Goal: Transaction & Acquisition: Purchase product/service

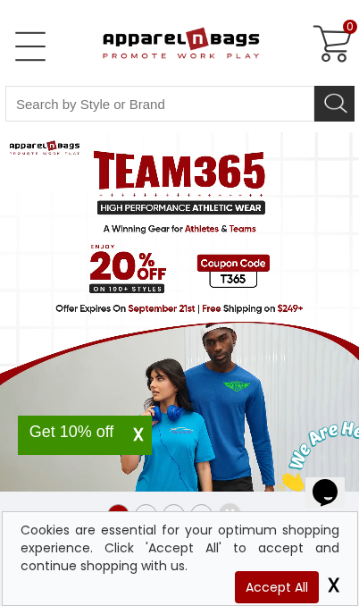
click at [30, 46] on link "Open Left Menu" at bounding box center [31, 47] width 36 height 36
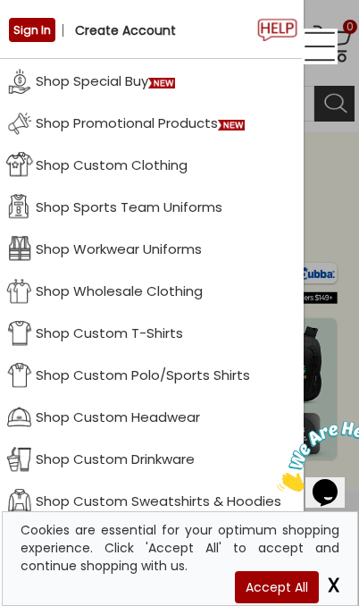
click at [61, 210] on link "Shop Sports Team Uniforms" at bounding box center [152, 206] width 304 height 42
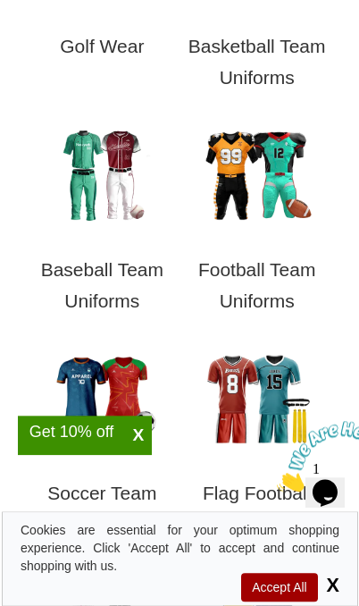
scroll to position [1138, 0]
click at [114, 218] on img at bounding box center [101, 176] width 125 height 94
click at [139, 267] on h3 "Baseball Team Uniforms" at bounding box center [102, 289] width 155 height 89
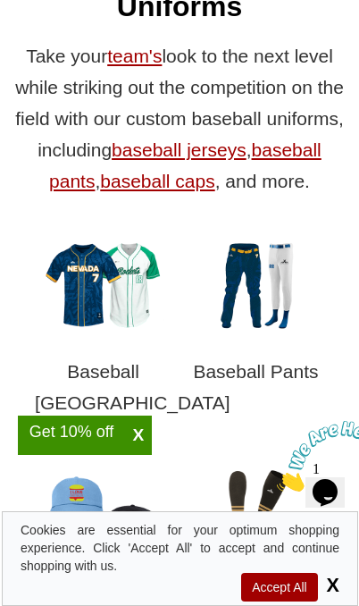
scroll to position [755, 0]
click at [134, 375] on h3 "Baseball [GEOGRAPHIC_DATA]" at bounding box center [103, 391] width 137 height 89
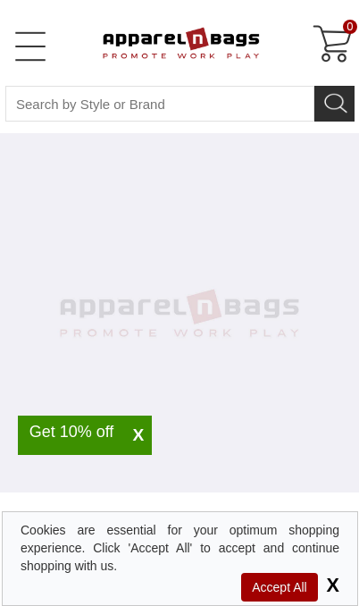
select select "48"
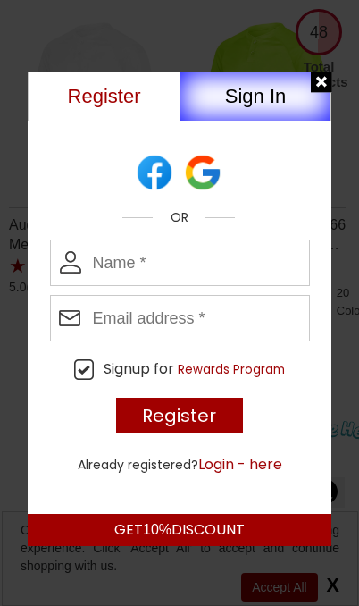
scroll to position [3696, 0]
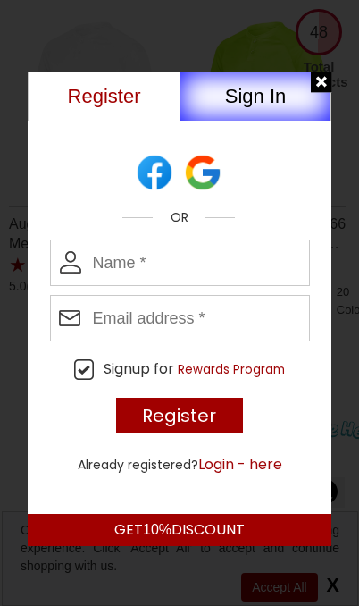
click at [309, 77] on button "Sign In" at bounding box center [256, 96] width 152 height 49
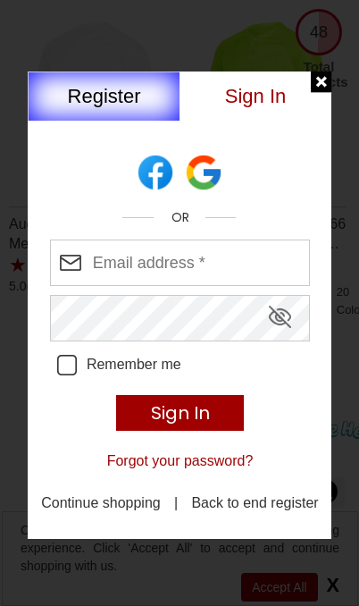
click at [315, 73] on div at bounding box center [322, 83] width 22 height 22
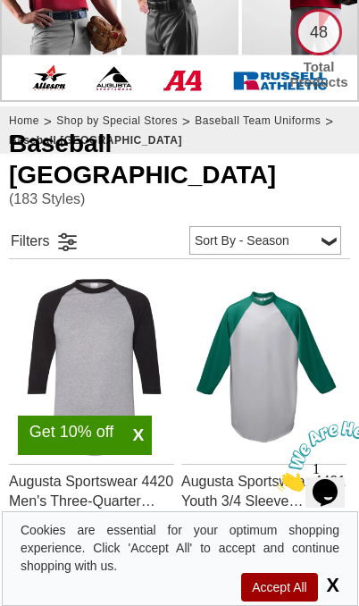
scroll to position [0, 0]
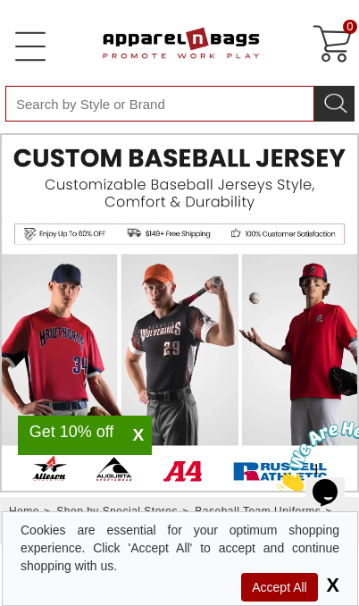
click at [253, 115] on input "Search By Style or Brand" at bounding box center [159, 104] width 309 height 36
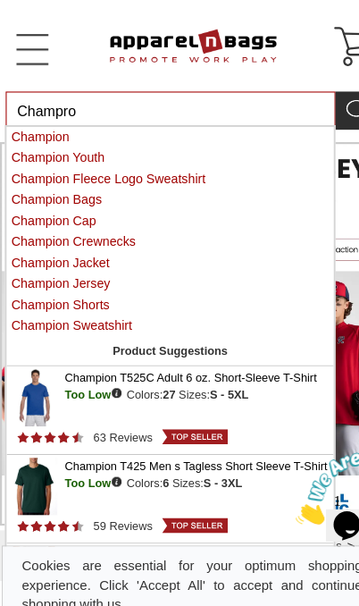
type input "Champro"
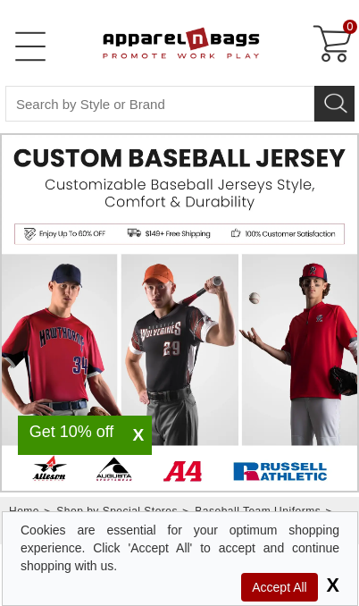
select select "48"
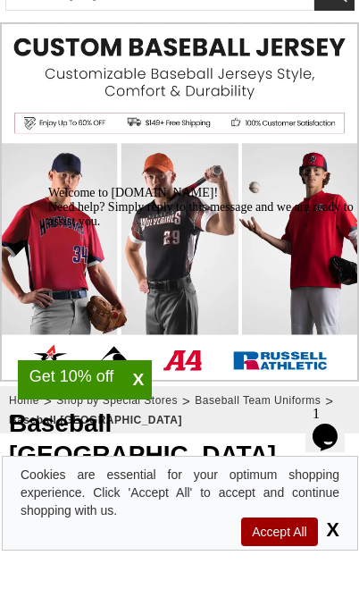
scroll to position [55, 0]
